Goal: Information Seeking & Learning: Learn about a topic

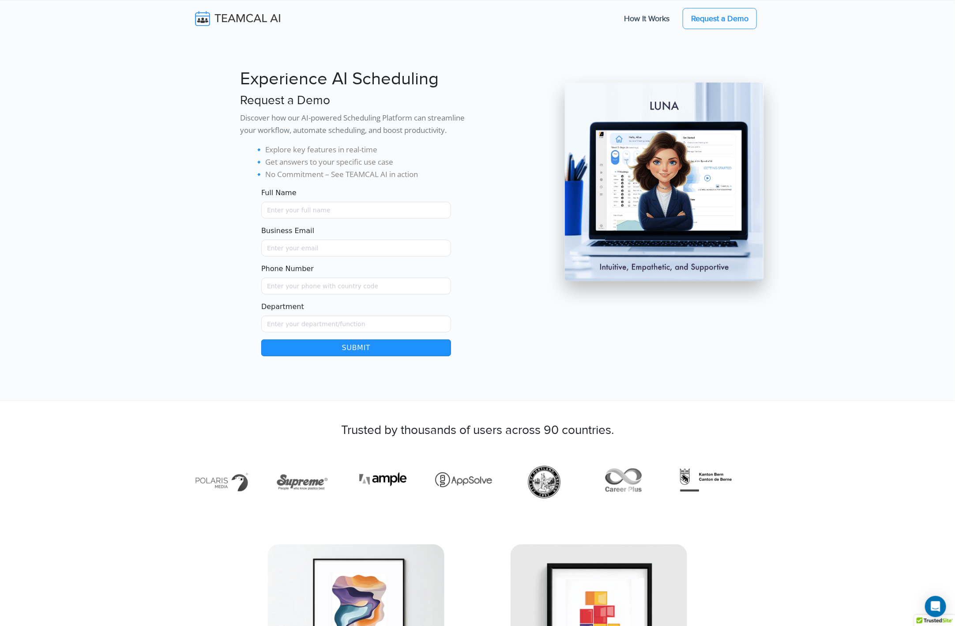
click at [229, 17] on img at bounding box center [244, 18] width 105 height 19
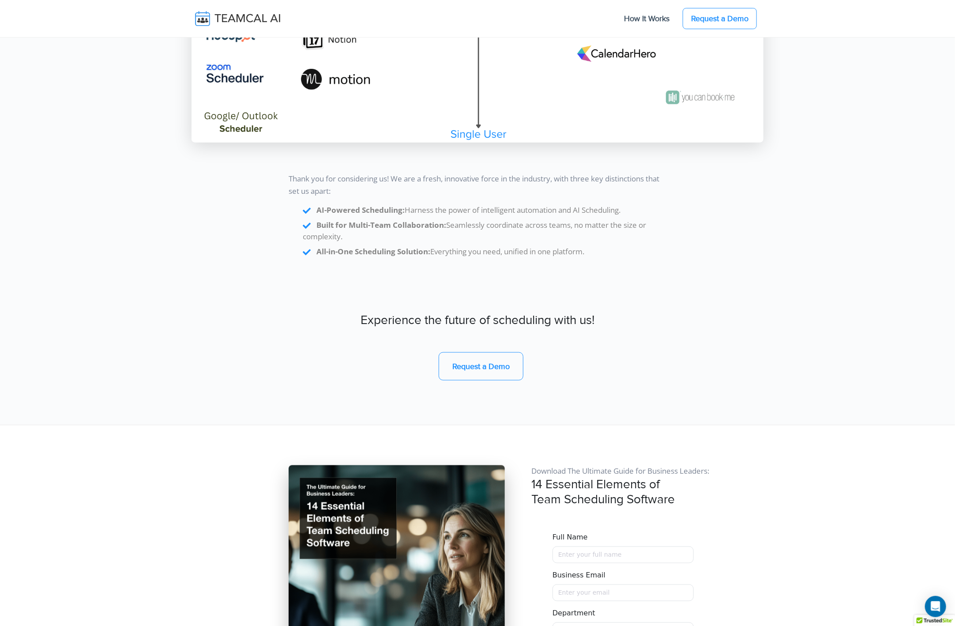
scroll to position [7070, 0]
